Goal: Contribute content

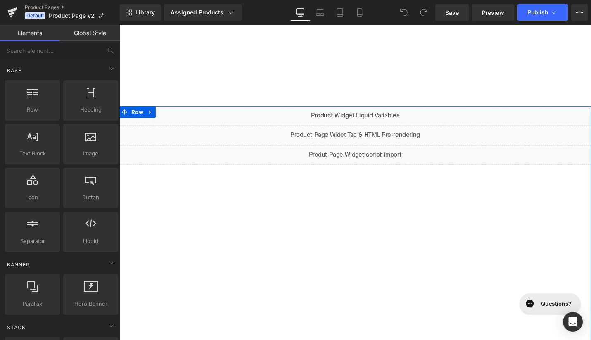
click at [380, 160] on div "Liquid" at bounding box center [369, 162] width 500 height 21
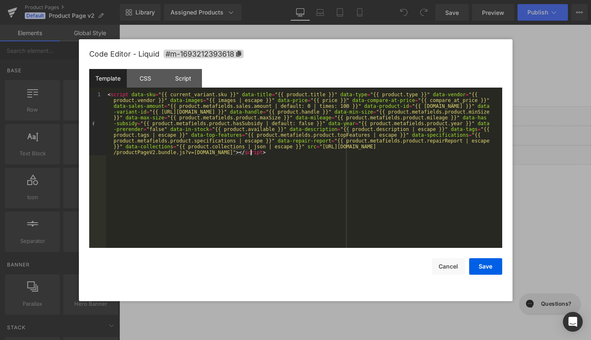
click at [357, 160] on div "< script data-sku = "{{ current_variant.sku }}" data-title = "{{ product.title …" at bounding box center [304, 233] width 396 height 283
click at [0, 0] on div "CSS" at bounding box center [0, 0] width 0 height 0
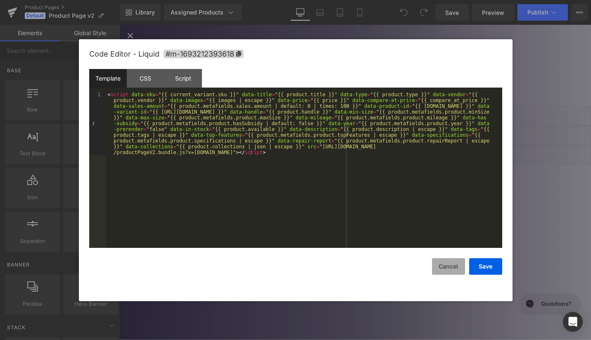
click at [453, 231] on button "Cancel" at bounding box center [448, 266] width 33 height 17
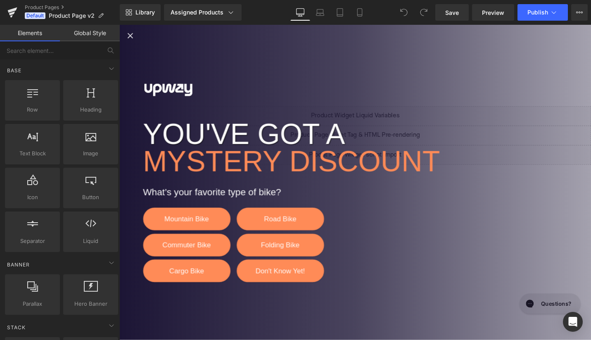
click at [131, 33] on icon "Close popup" at bounding box center [131, 36] width 10 height 10
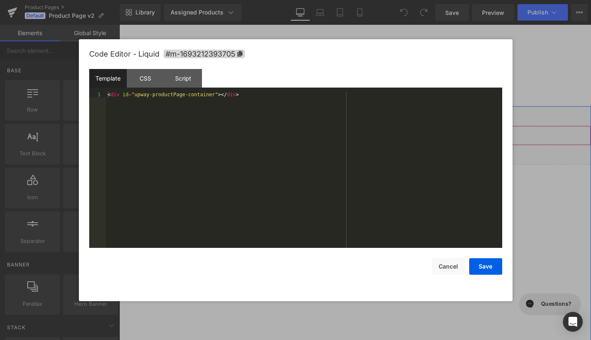
click at [381, 138] on div "Liquid" at bounding box center [369, 142] width 500 height 21
click at [445, 231] on button "Cancel" at bounding box center [448, 266] width 33 height 17
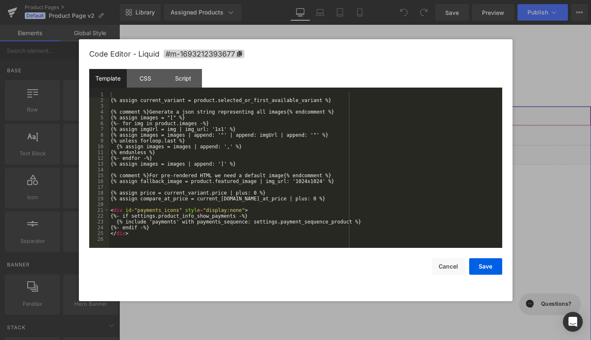
click at [379, 117] on div "Liquid" at bounding box center [369, 121] width 500 height 21
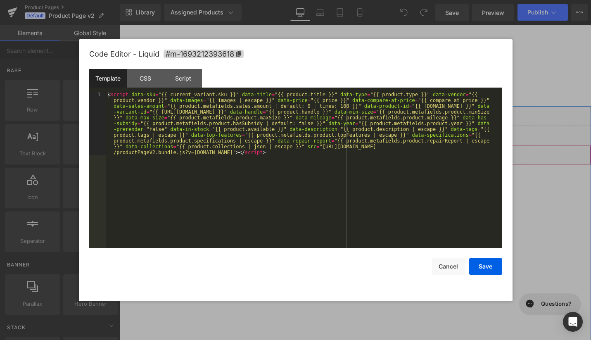
click at [382, 160] on div "Liquid" at bounding box center [369, 162] width 500 height 21
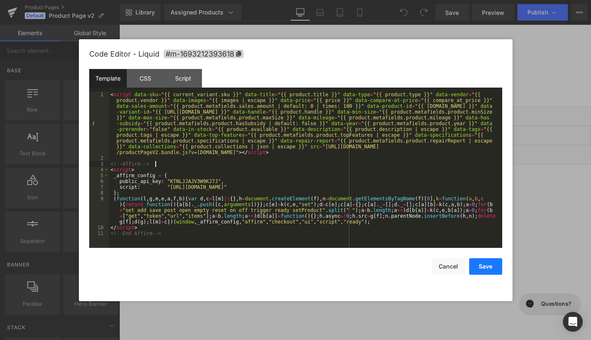
click at [478, 231] on button "Save" at bounding box center [485, 266] width 33 height 17
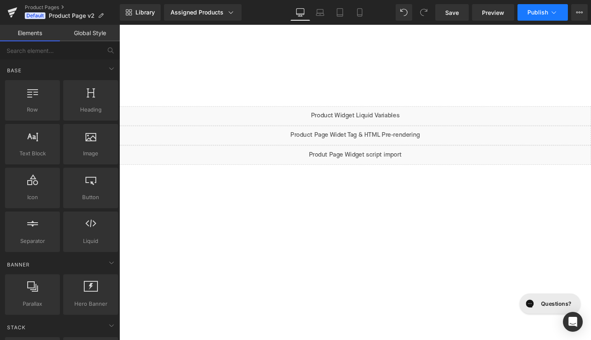
click at [538, 7] on button "Publish" at bounding box center [542, 12] width 50 height 17
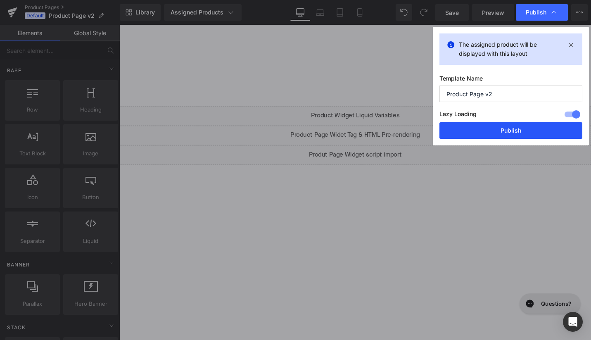
click at [0, 0] on button "Publish" at bounding box center [0, 0] width 0 height 0
